Goal: Find specific page/section: Find specific page/section

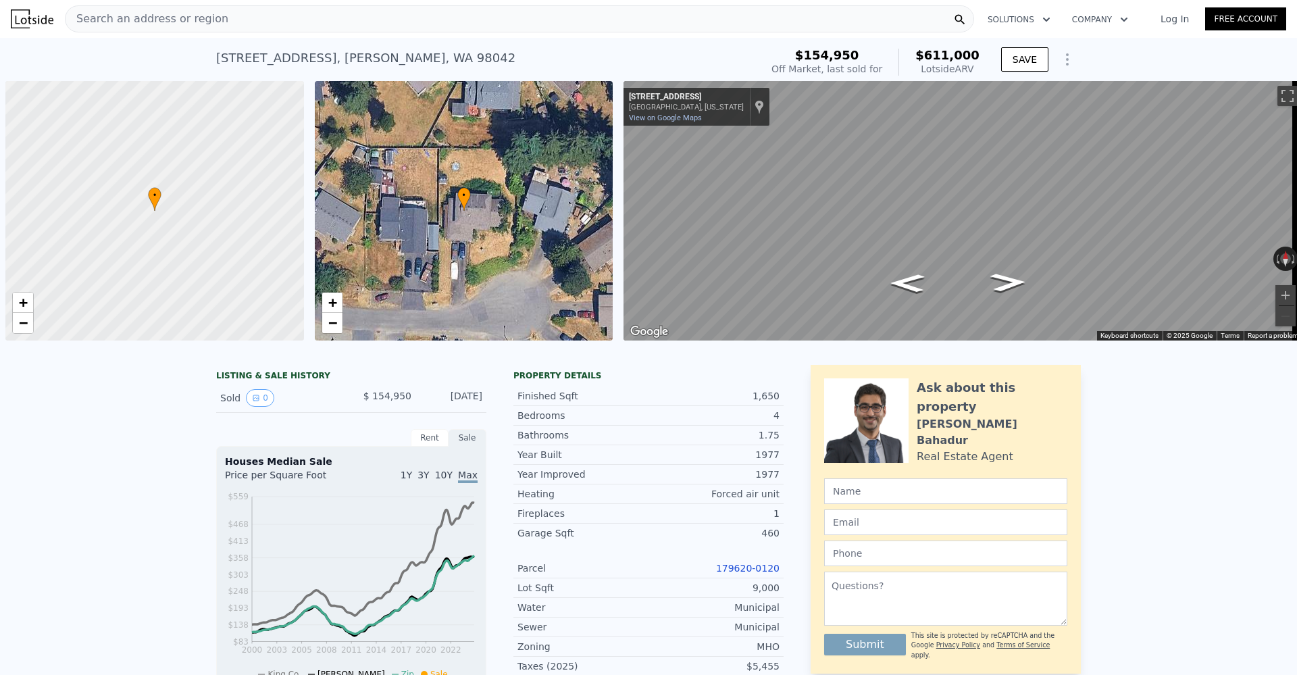
scroll to position [0, 5]
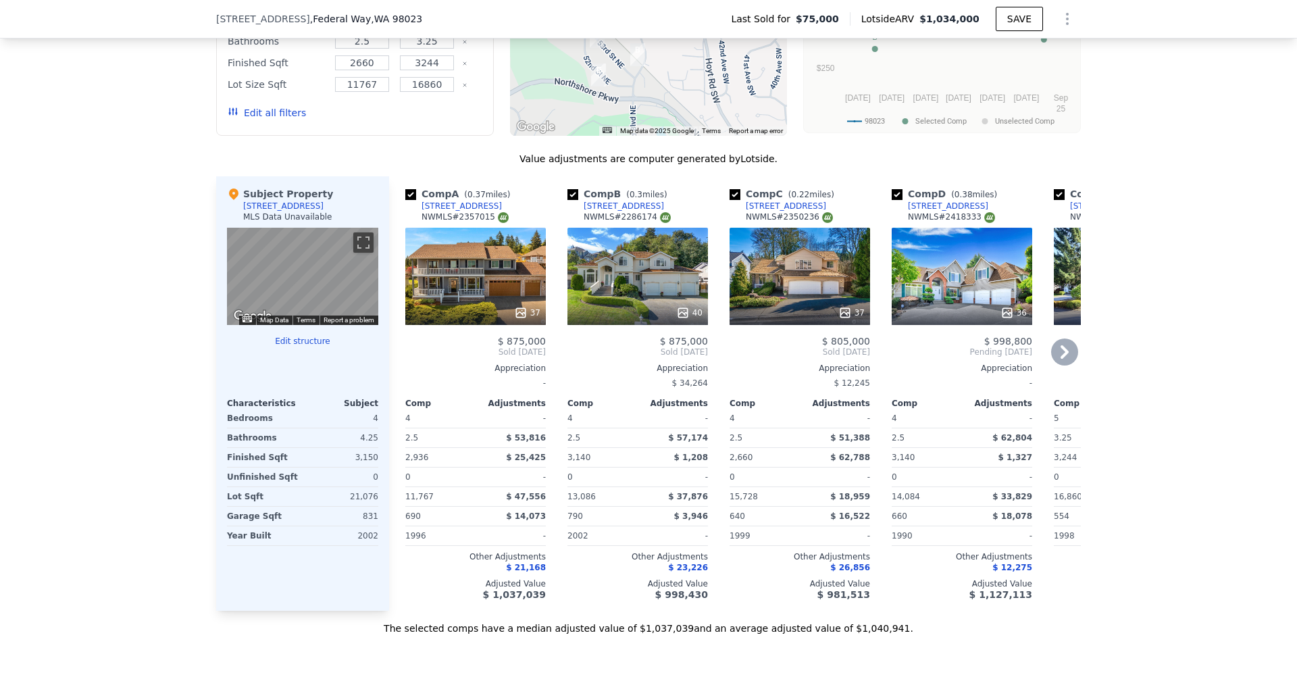
click at [803, 275] on div "37" at bounding box center [800, 276] width 140 height 97
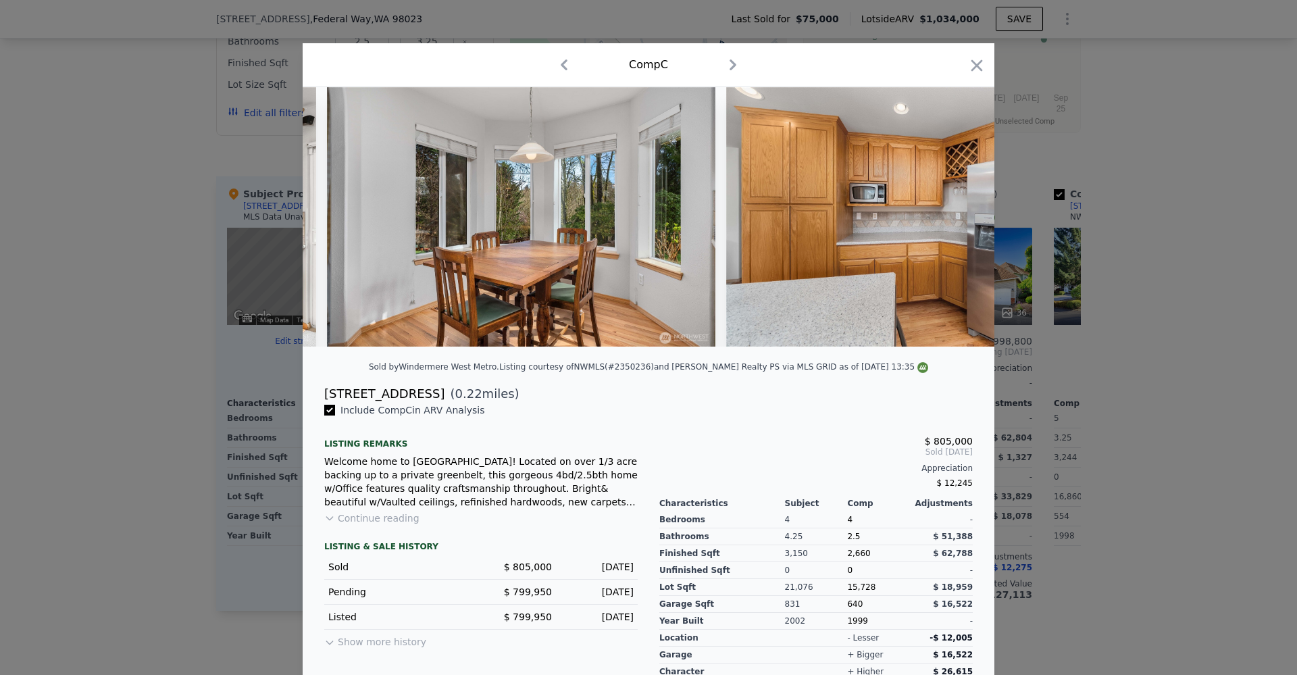
scroll to position [0, 2432]
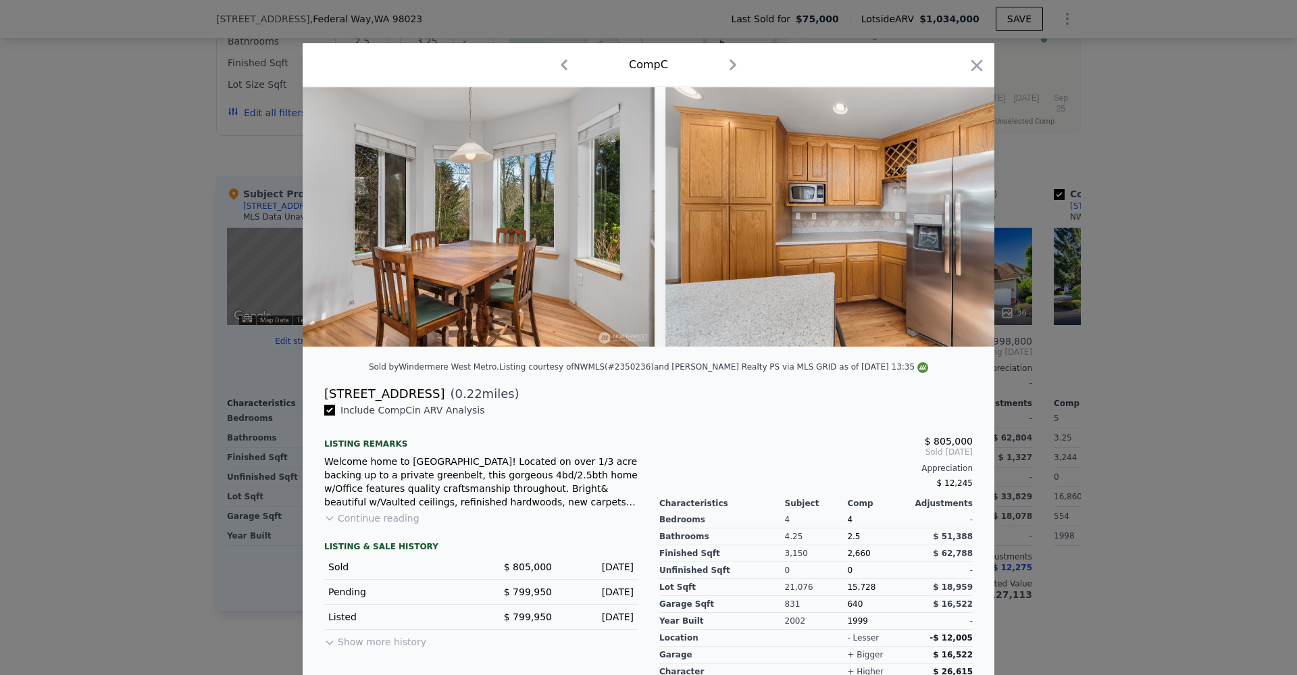
click at [1140, 194] on div at bounding box center [648, 337] width 1297 height 675
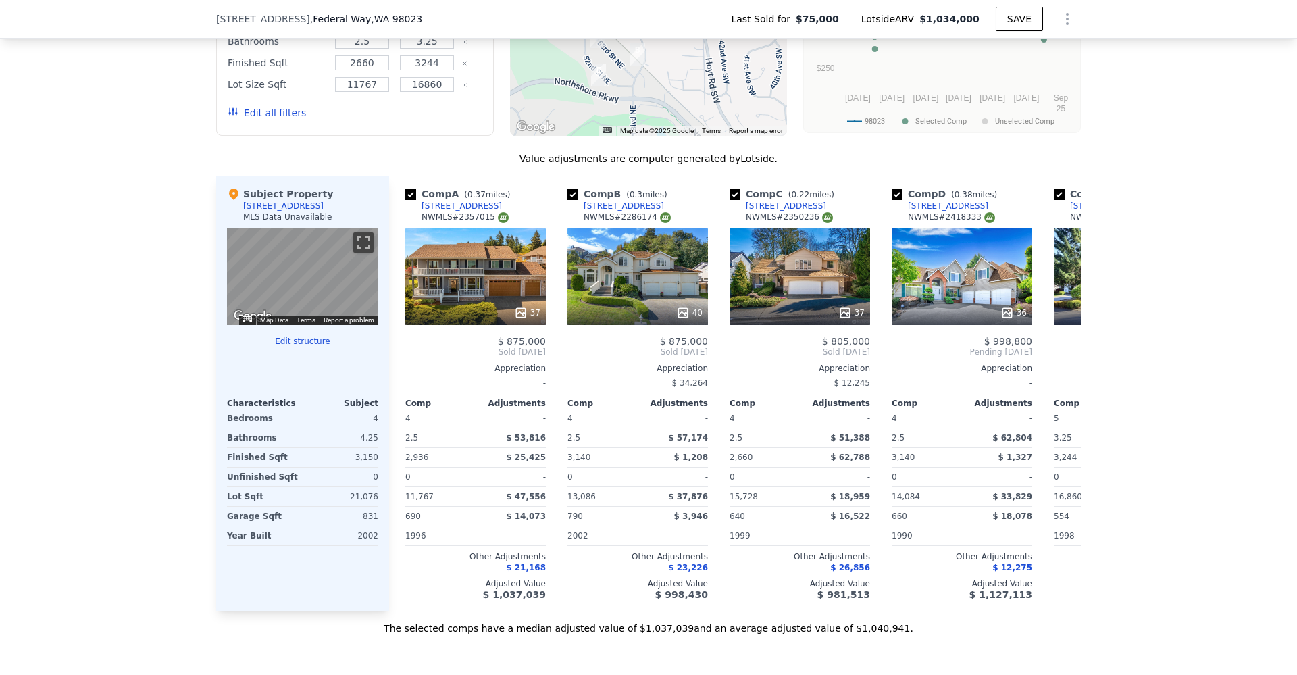
scroll to position [1177, 0]
click at [496, 276] on div "37" at bounding box center [475, 276] width 140 height 97
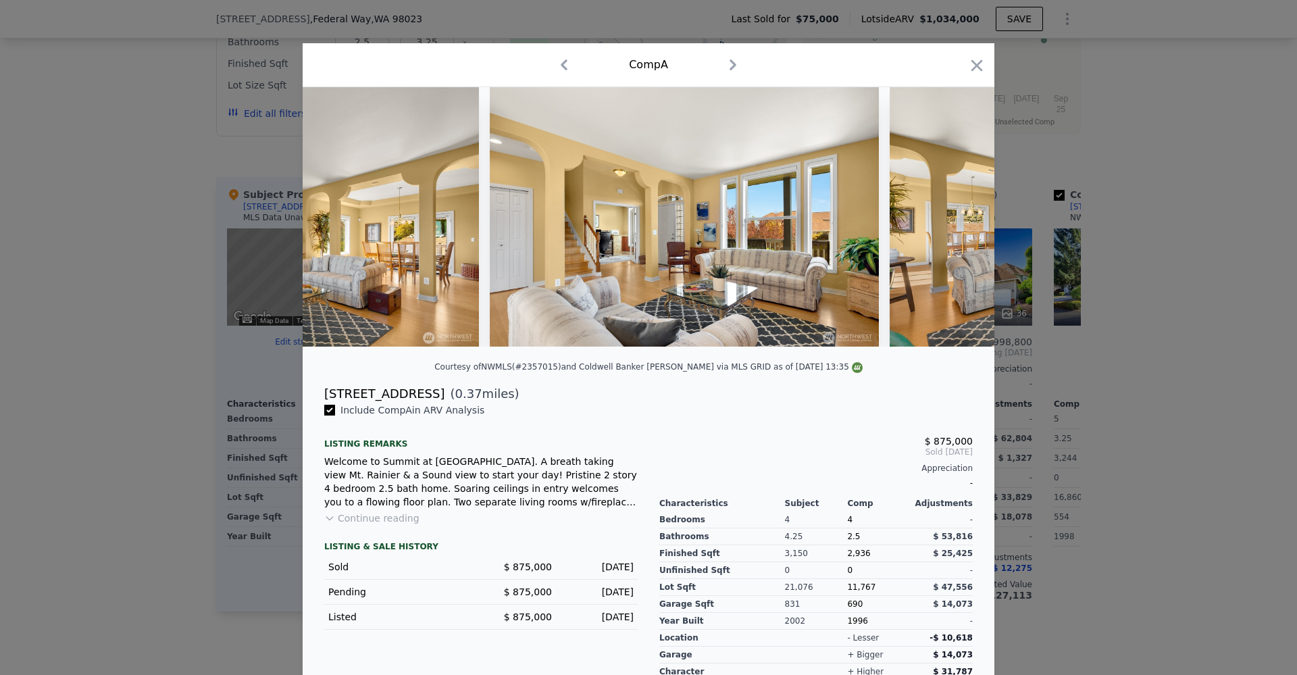
scroll to position [0, 3020]
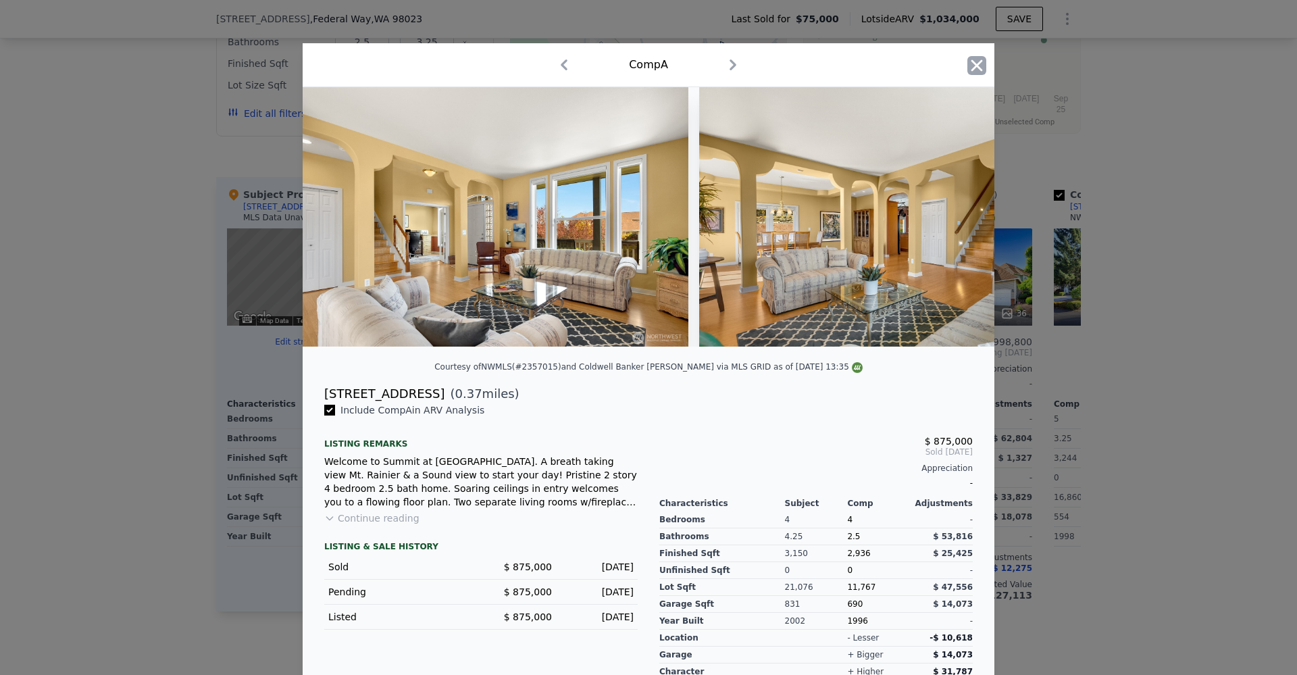
click at [971, 68] on icon "button" at bounding box center [976, 64] width 11 height 11
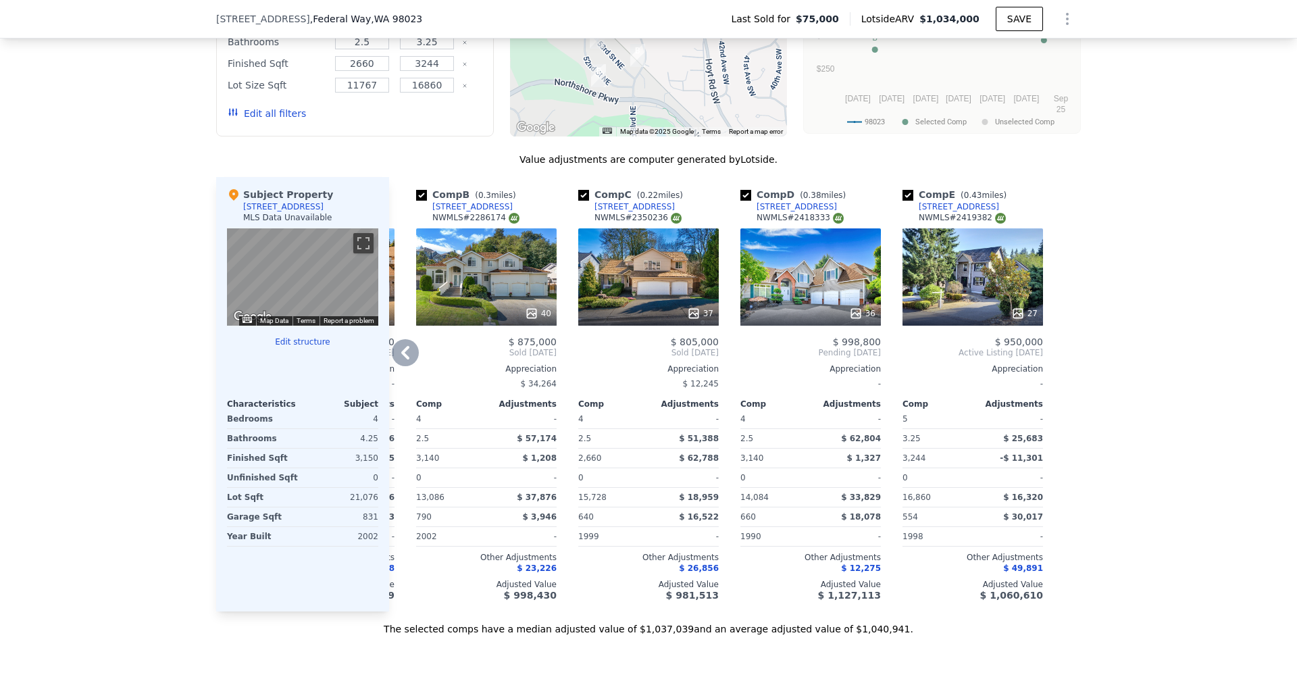
scroll to position [1181, 0]
